Goal: Check status

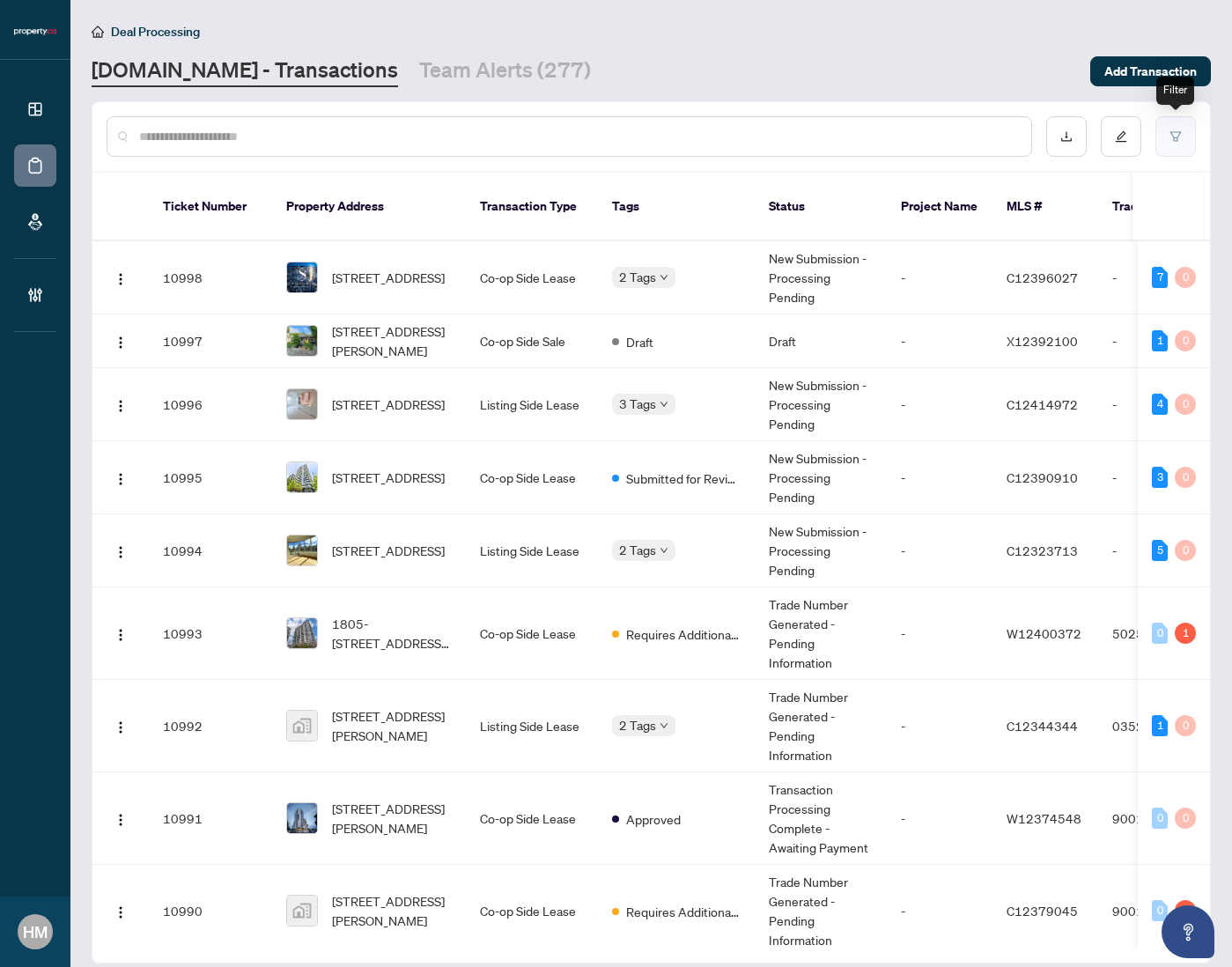
click at [1176, 137] on icon "filter" at bounding box center [1175, 136] width 12 height 12
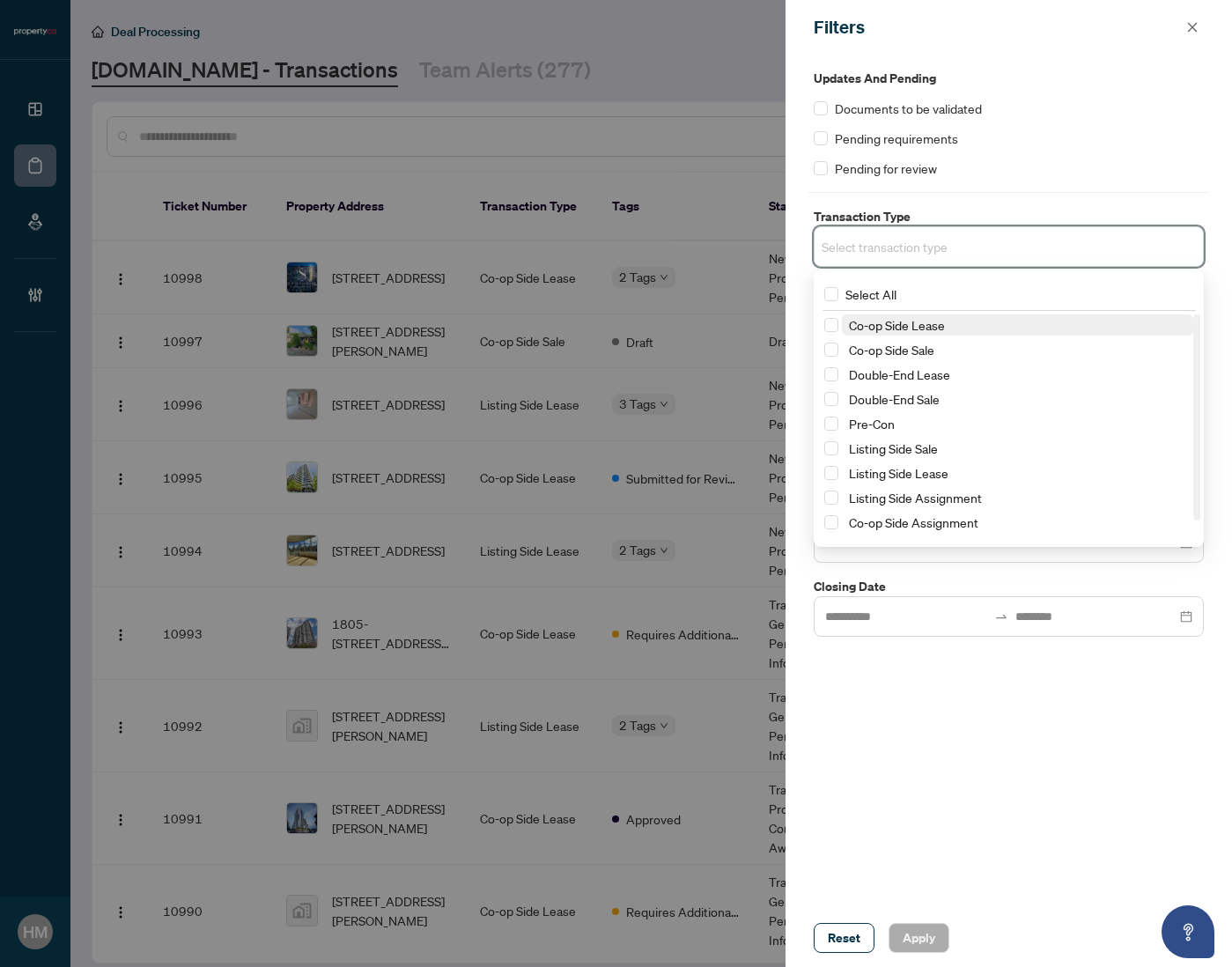
click at [891, 250] on input "search" at bounding box center [882, 246] width 123 height 21
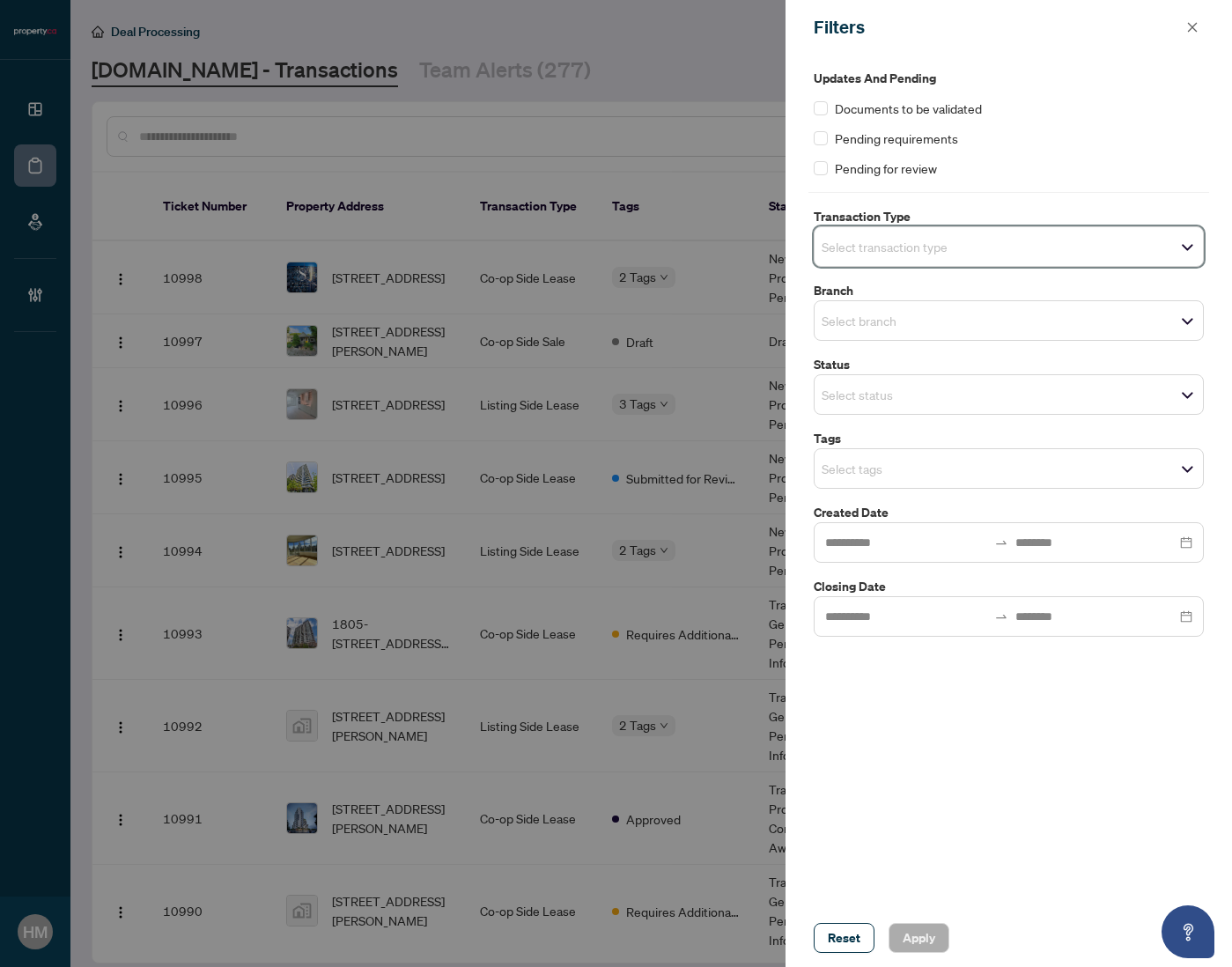
click at [1140, 126] on div "Updates and Pending Documents to be validated Pending requirements Pending for …" at bounding box center [1008, 123] width 390 height 109
click at [898, 376] on div "Select status" at bounding box center [1008, 394] width 390 height 40
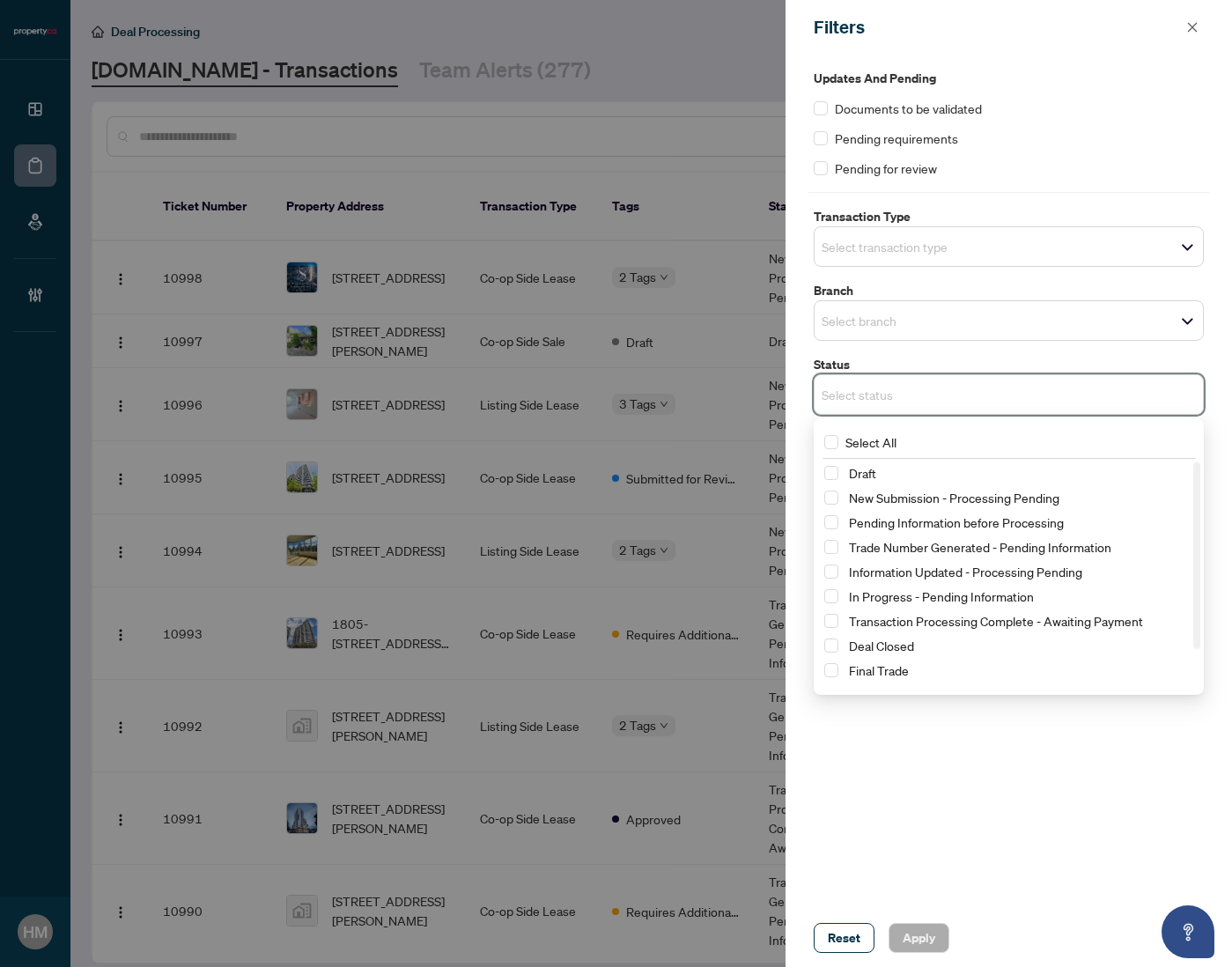
click at [615, 80] on div at bounding box center [616, 483] width 1232 height 967
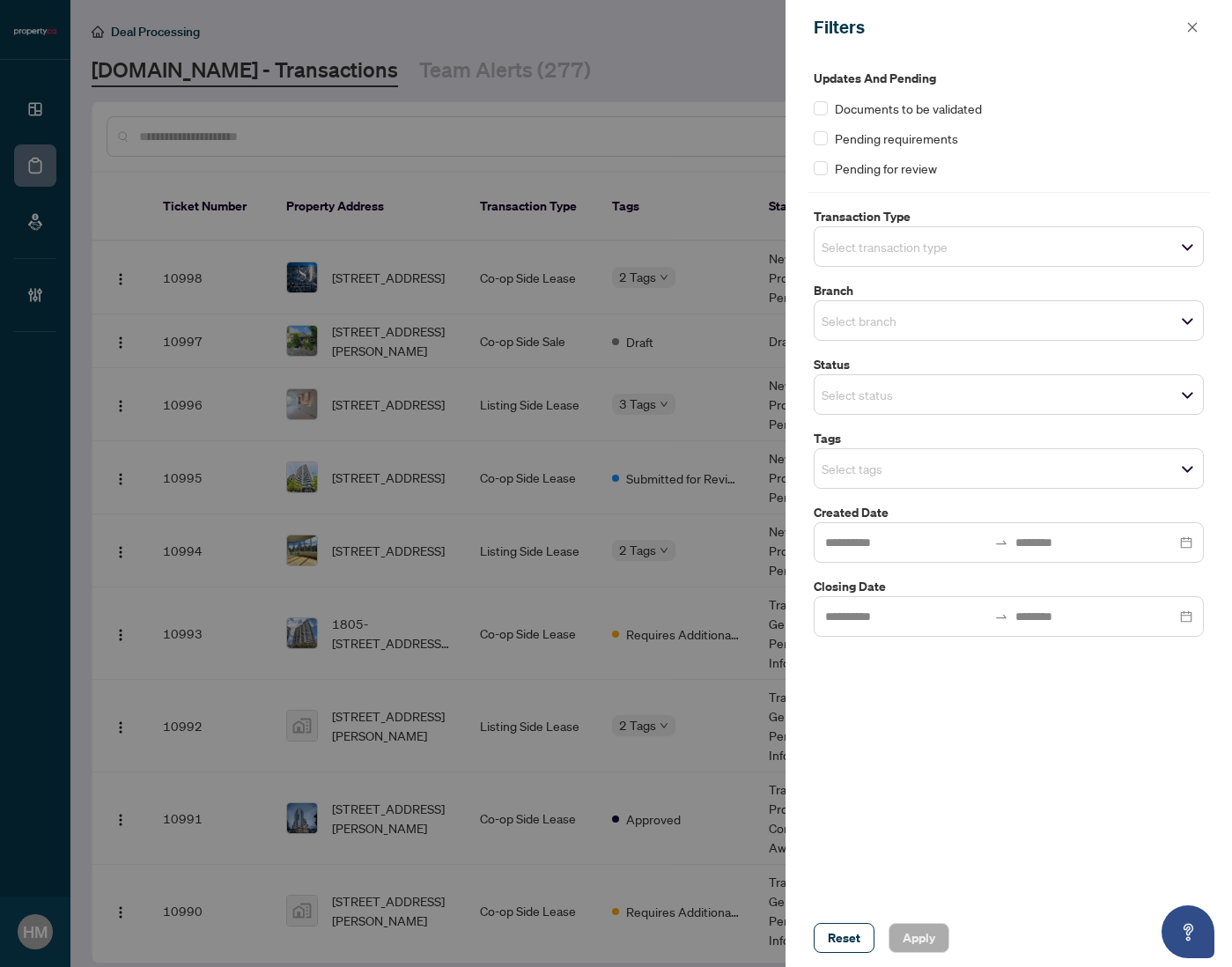
click at [713, 58] on div at bounding box center [616, 483] width 1232 height 967
click at [1191, 25] on icon "close" at bounding box center [1192, 26] width 12 height 12
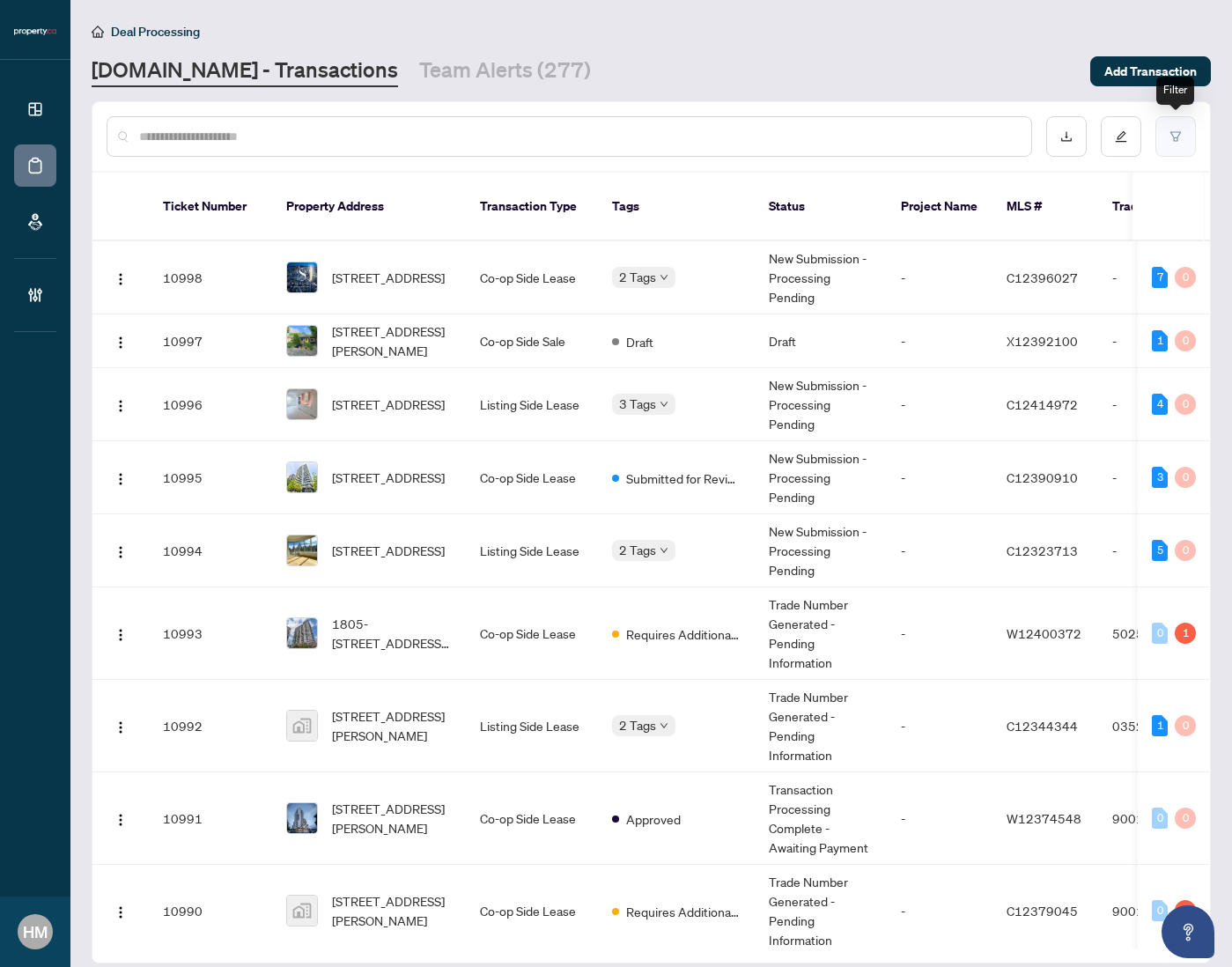
click at [1163, 138] on button "button" at bounding box center [1175, 136] width 40 height 40
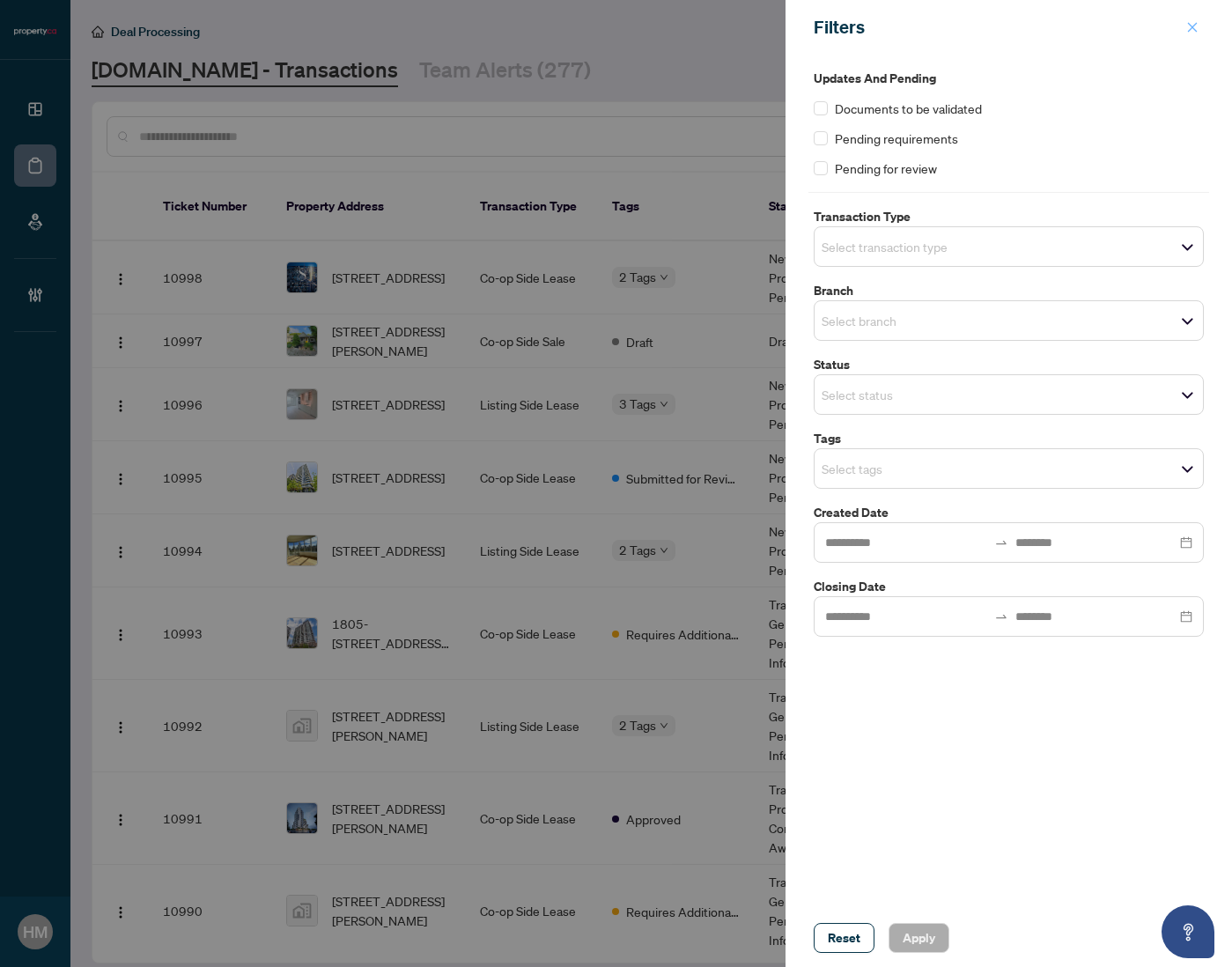
click at [1193, 36] on span "button" at bounding box center [1192, 27] width 12 height 28
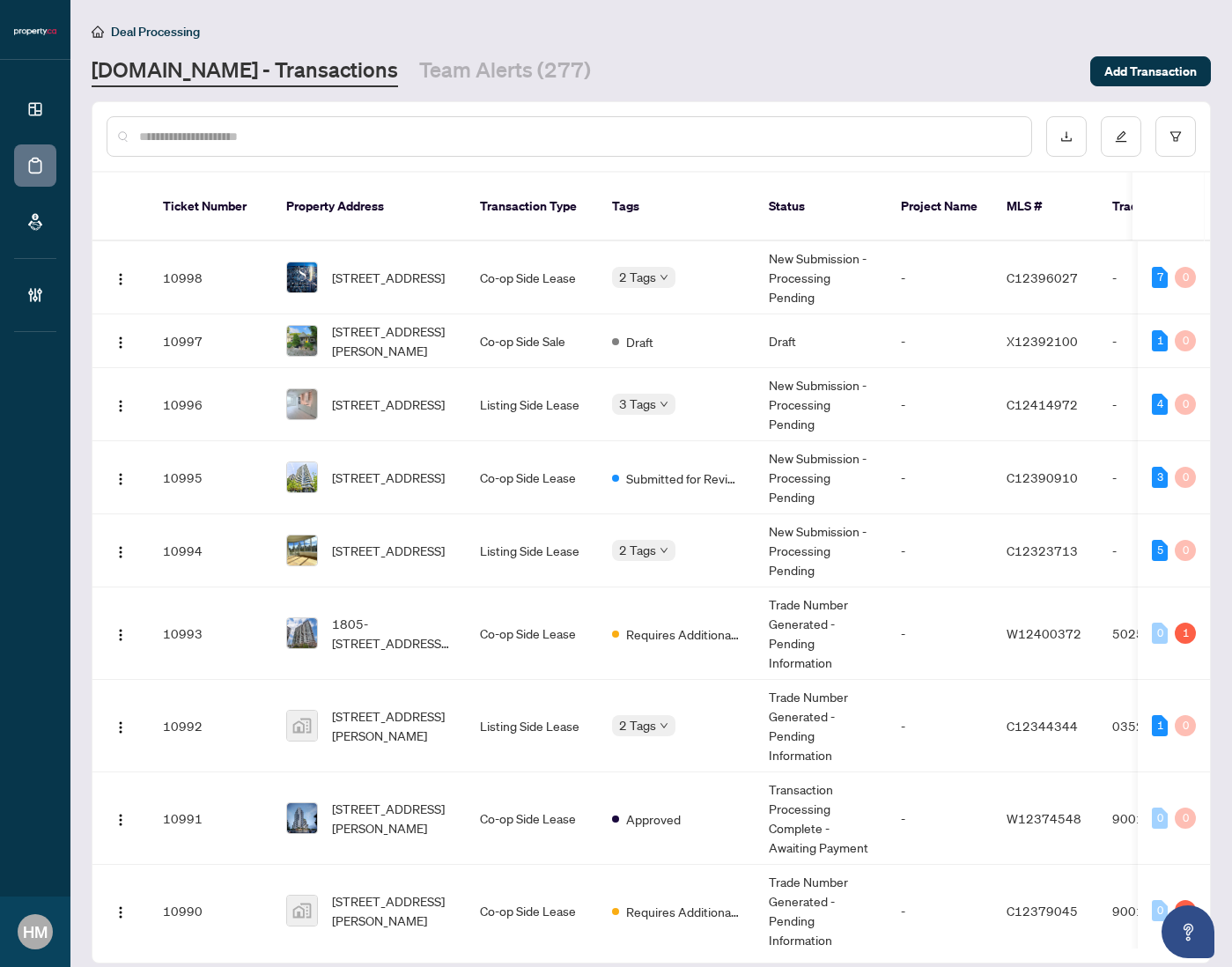
click at [212, 196] on th "Ticket Number" at bounding box center [210, 207] width 123 height 69
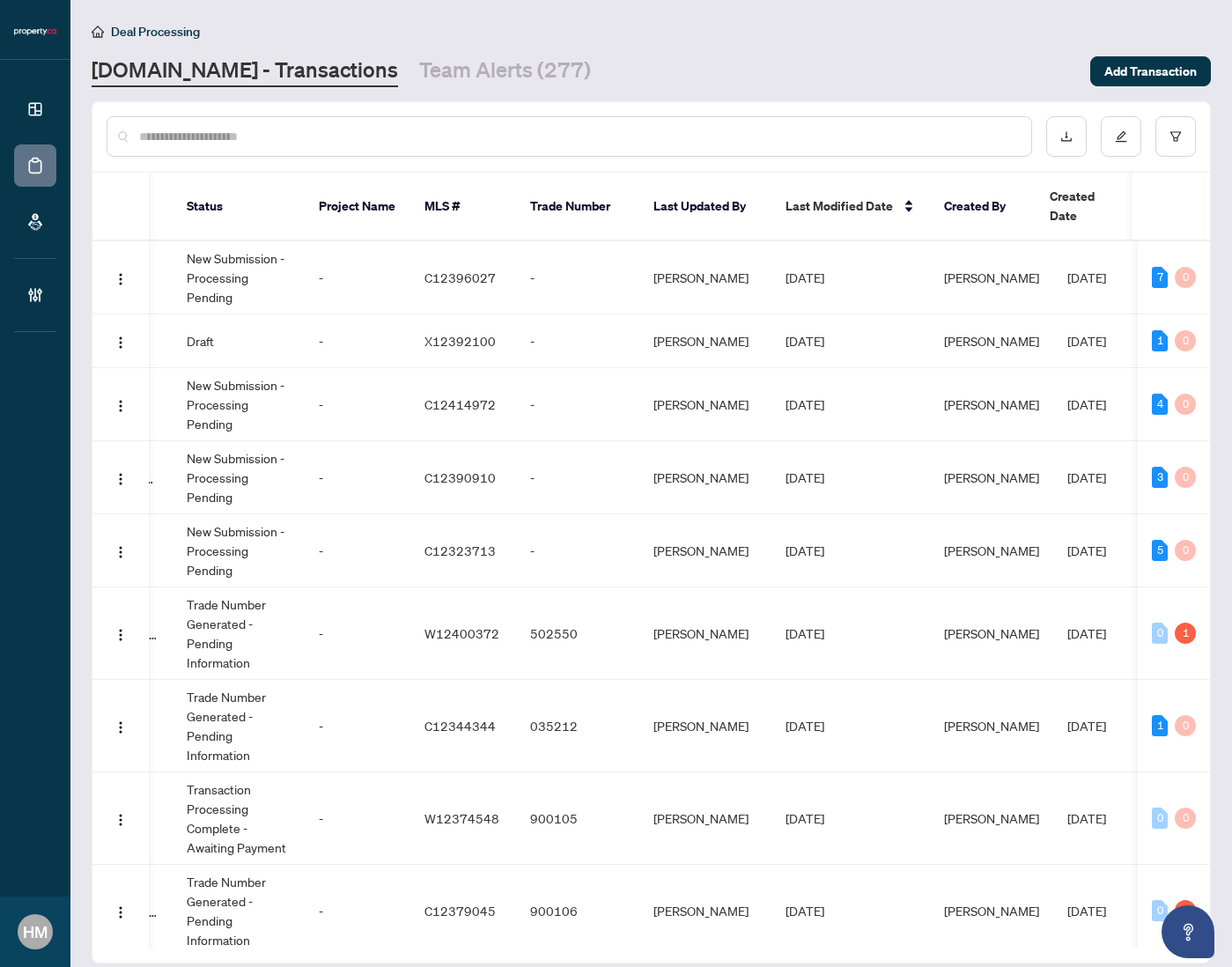
scroll to position [0, 608]
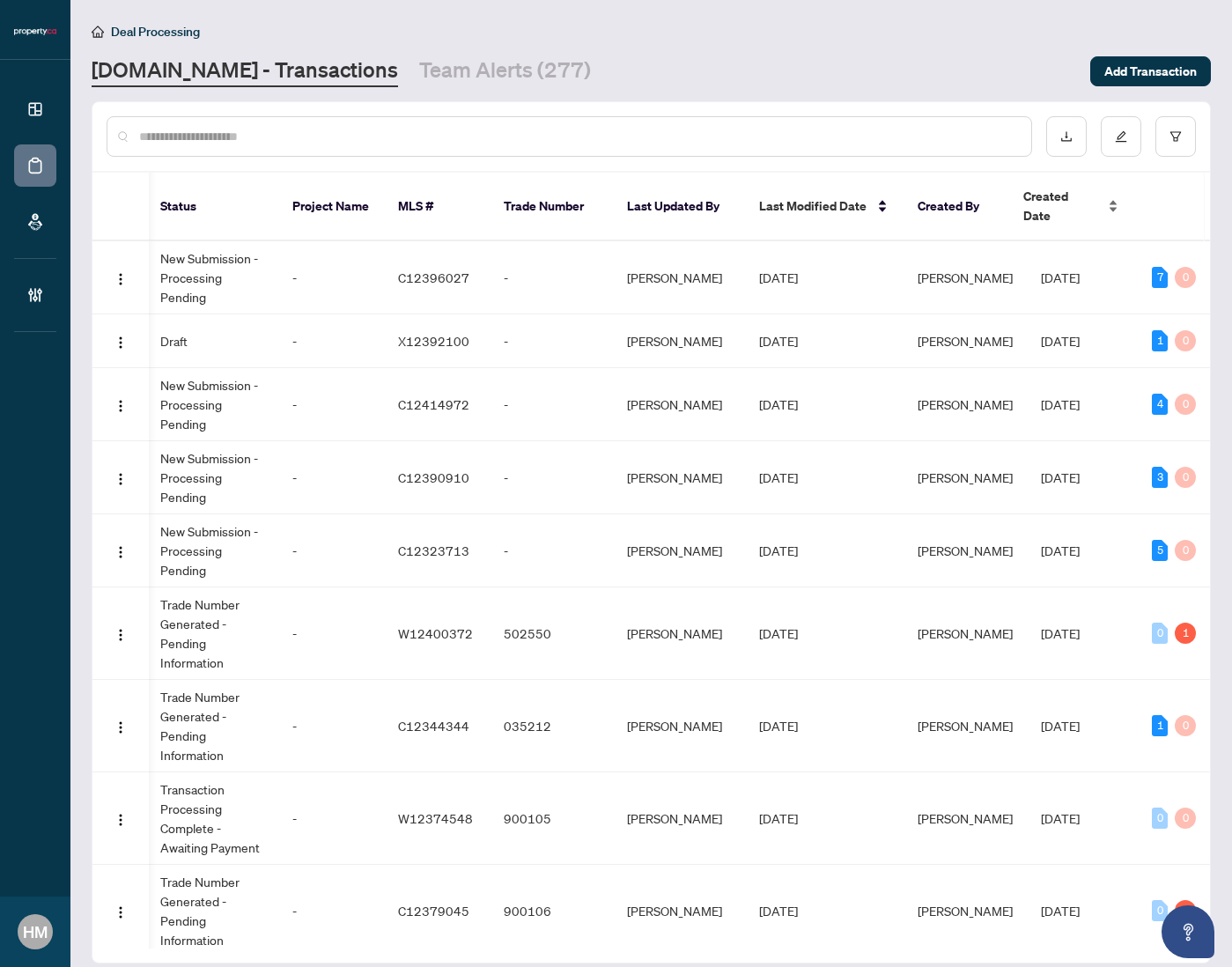
click at [1118, 192] on div "Created Date" at bounding box center [1070, 206] width 95 height 39
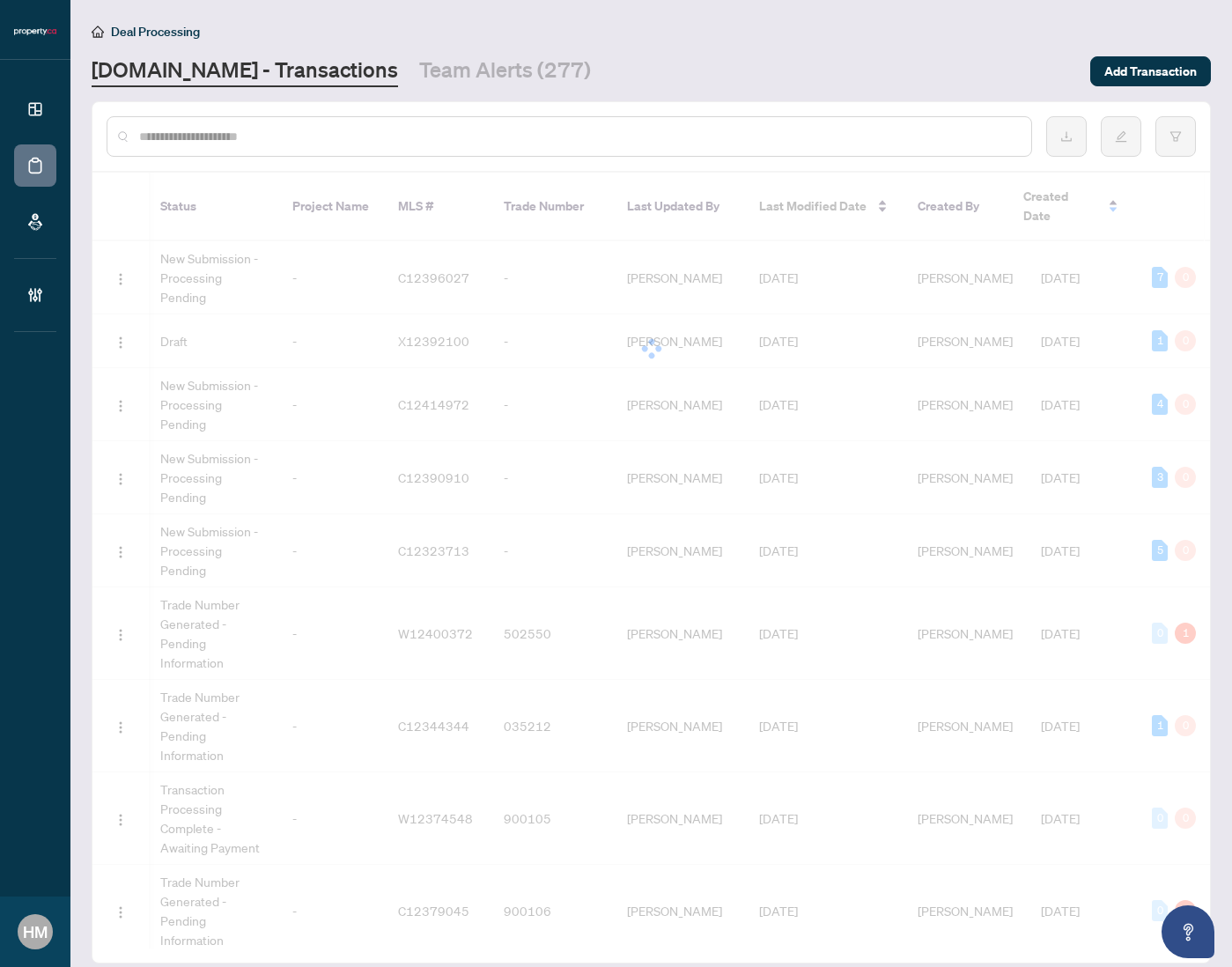
click at [1092, 200] on div at bounding box center [650, 349] width 1117 height 352
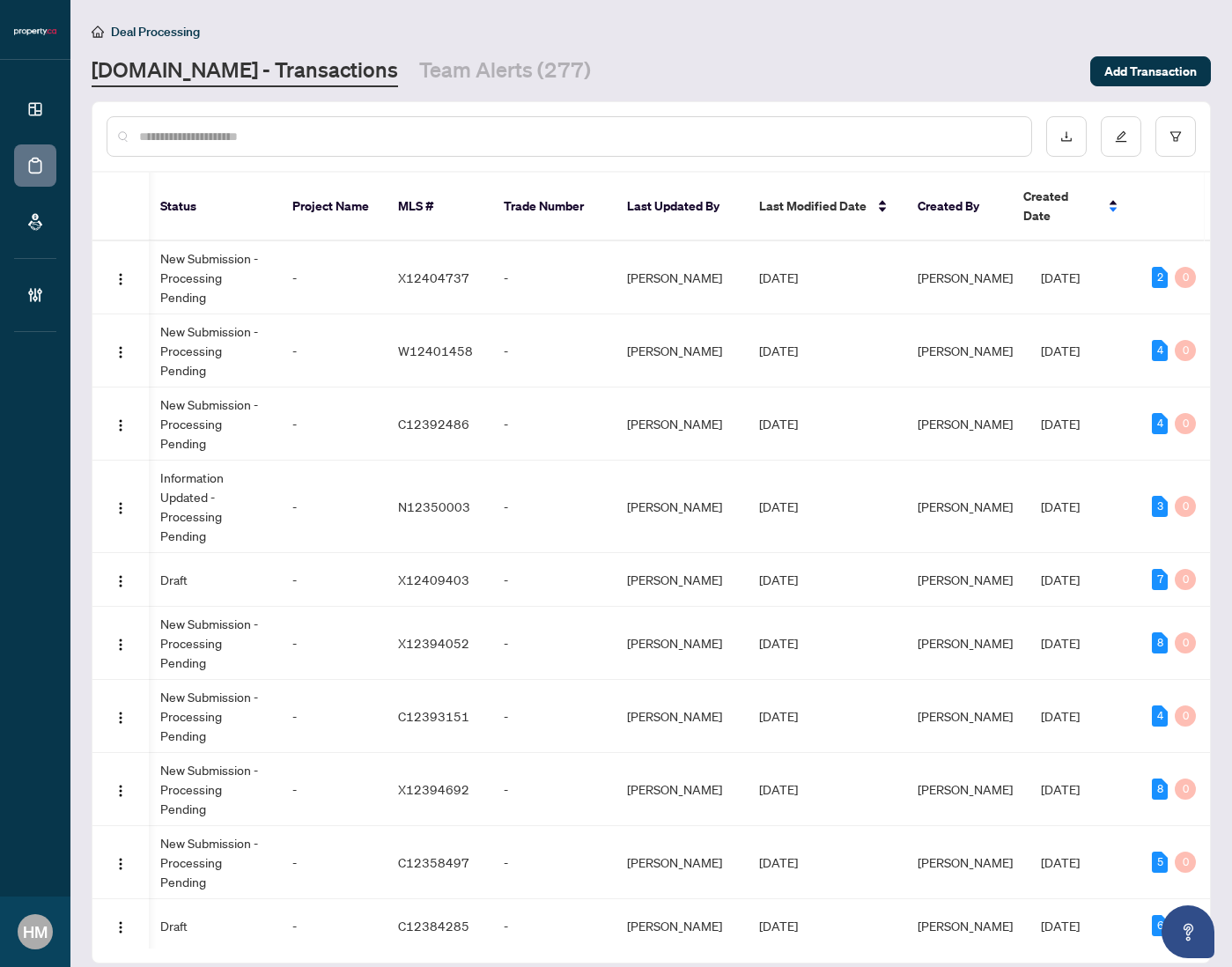
click at [1092, 200] on span "Created Date" at bounding box center [1060, 206] width 74 height 39
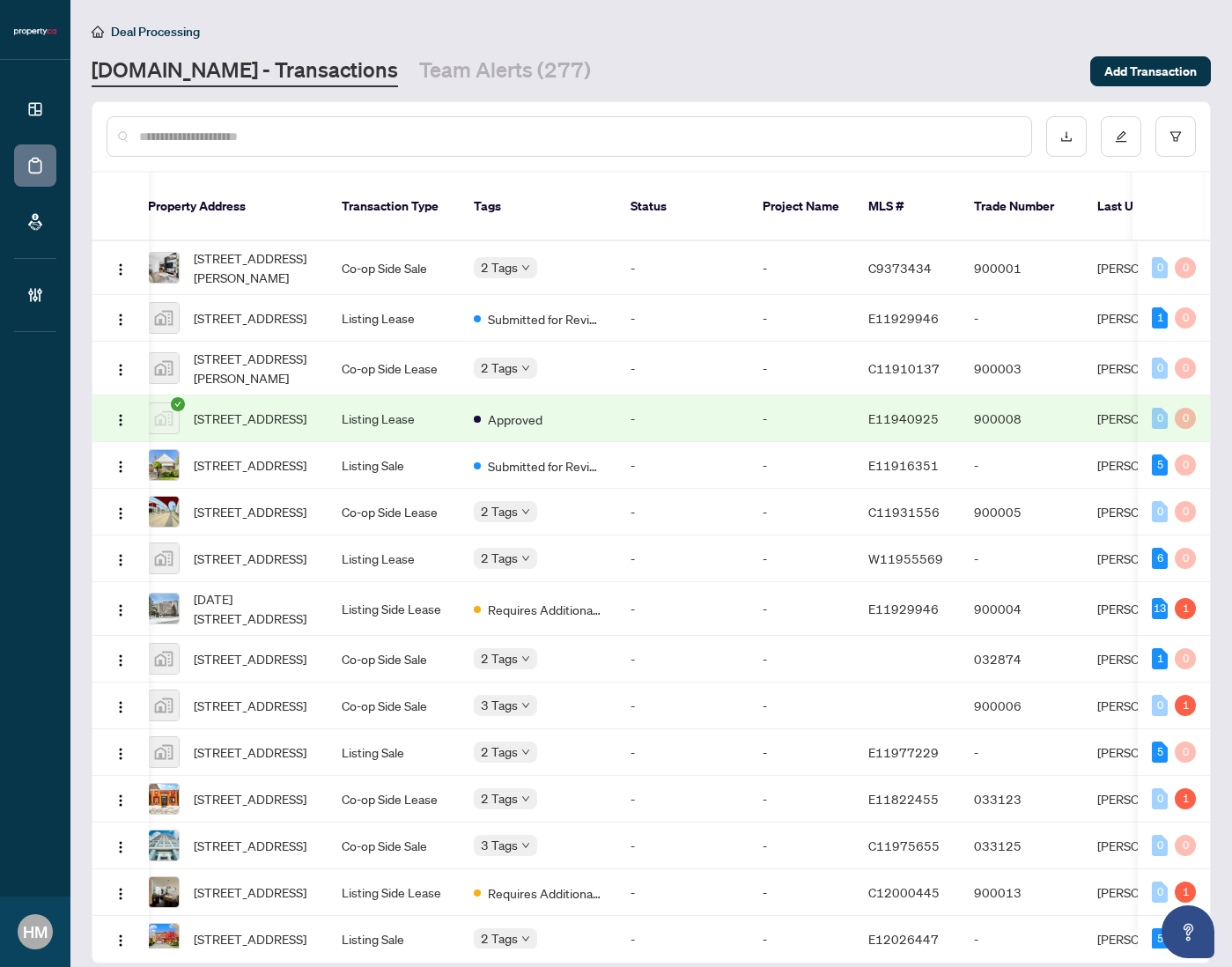
scroll to position [0, 0]
